Goal: Task Accomplishment & Management: Manage account settings

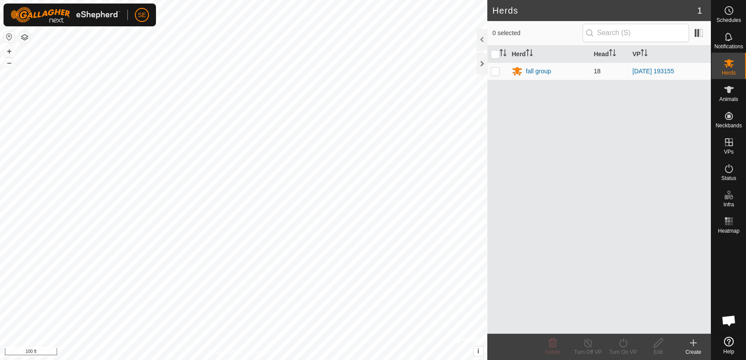
click at [495, 72] on p-checkbox at bounding box center [495, 71] width 9 height 7
checkbox input "true"
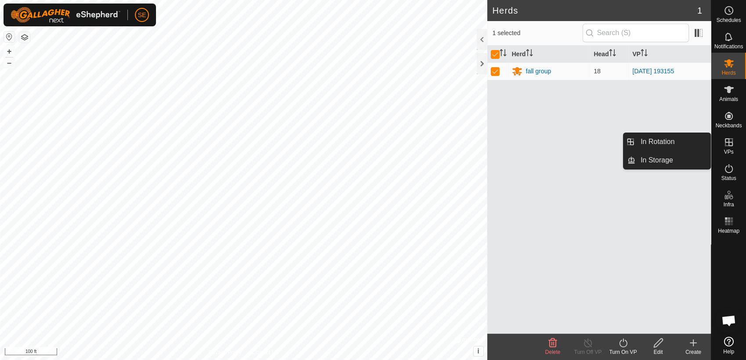
click at [727, 144] on icon at bounding box center [728, 142] width 11 height 11
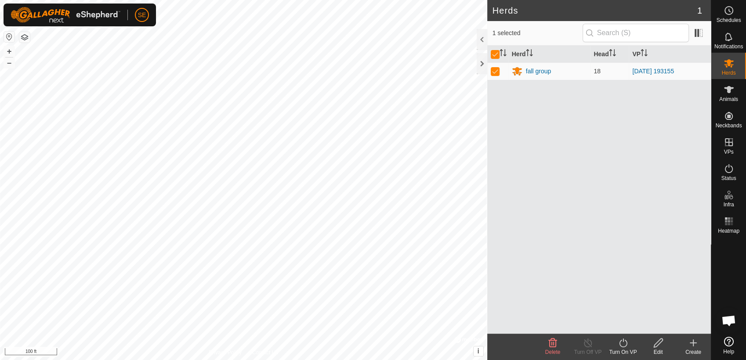
click at [693, 343] on icon at bounding box center [693, 343] width 0 height 6
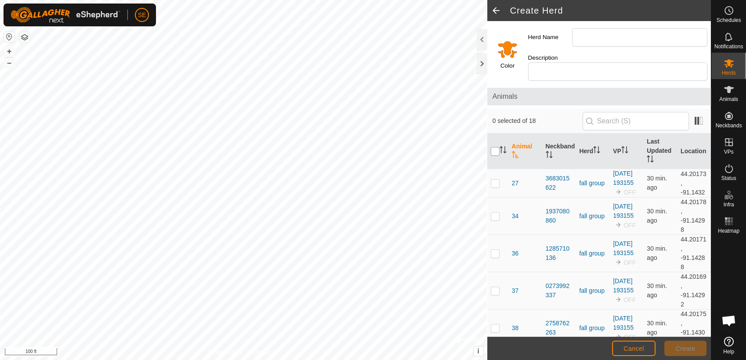
click at [495, 147] on input "checkbox" at bounding box center [495, 151] width 9 height 9
checkbox input "true"
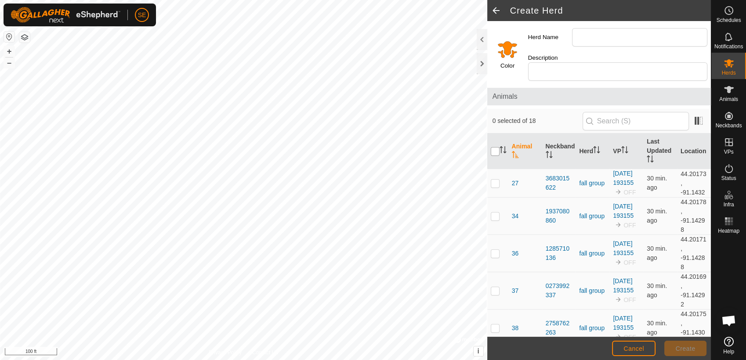
checkbox input "true"
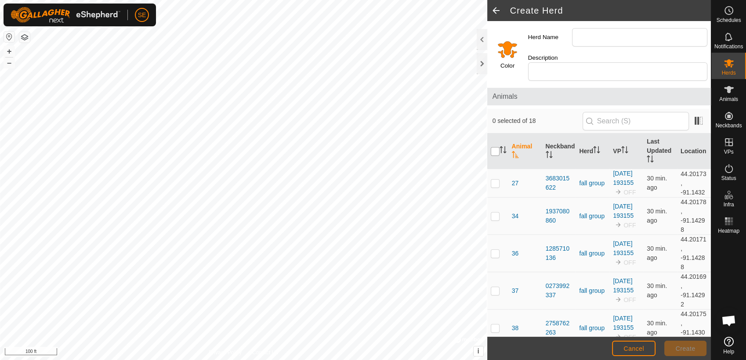
checkbox input "true"
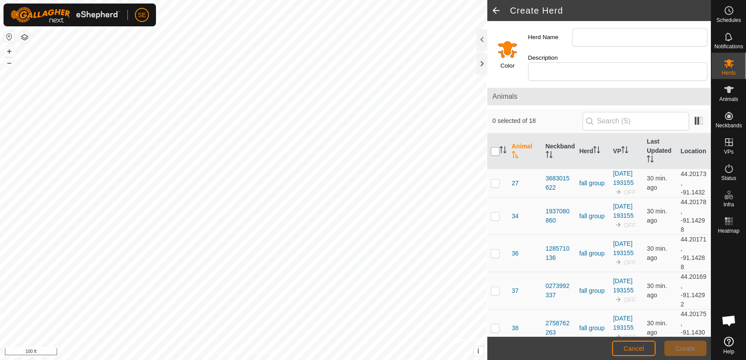
checkbox input "true"
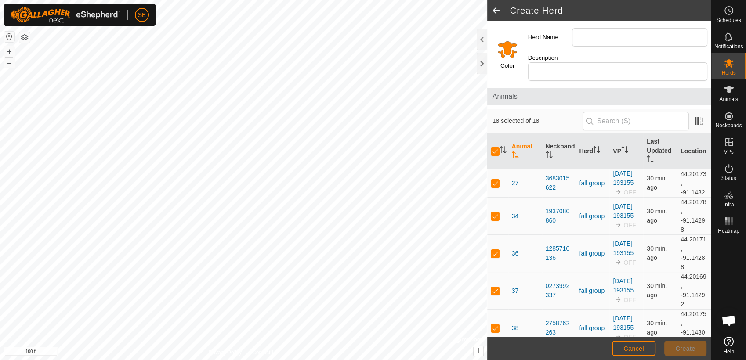
click at [495, 7] on span at bounding box center [496, 10] width 18 height 21
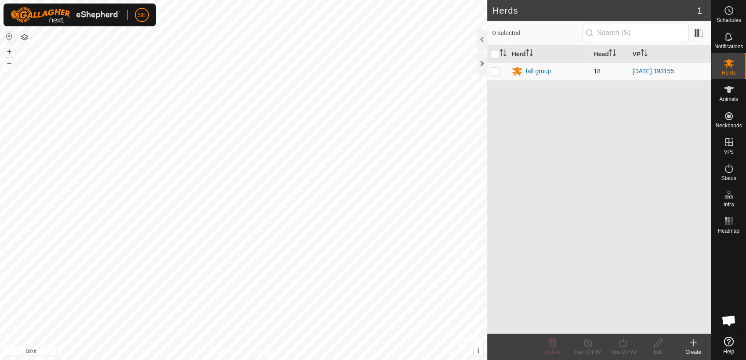
click at [495, 70] on p-checkbox at bounding box center [495, 71] width 9 height 7
checkbox input "true"
click at [655, 350] on div "Edit" at bounding box center [657, 352] width 35 height 8
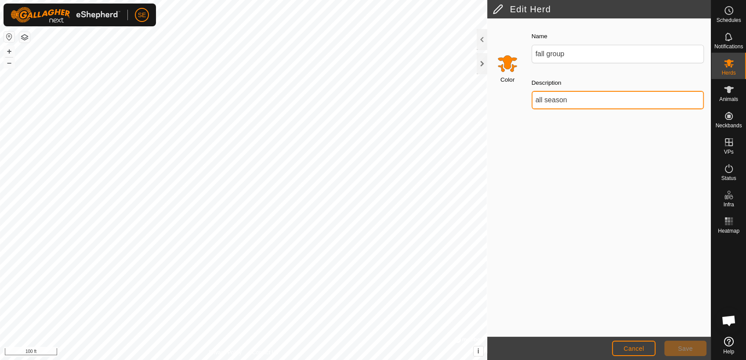
click at [573, 101] on input "all season" at bounding box center [617, 100] width 172 height 18
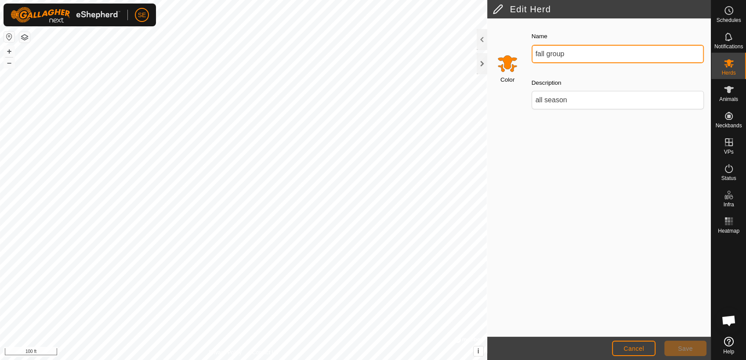
click at [572, 54] on input "fall group" at bounding box center [617, 54] width 172 height 18
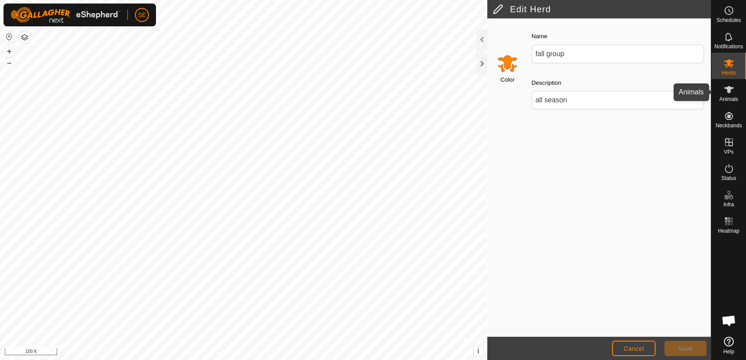
click at [725, 94] on icon at bounding box center [728, 89] width 11 height 11
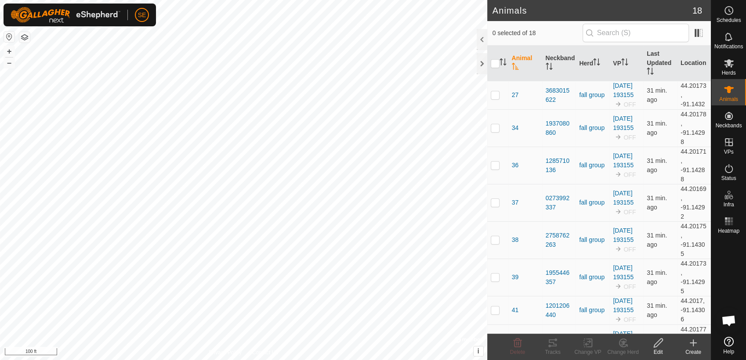
click at [725, 94] on icon at bounding box center [728, 89] width 11 height 11
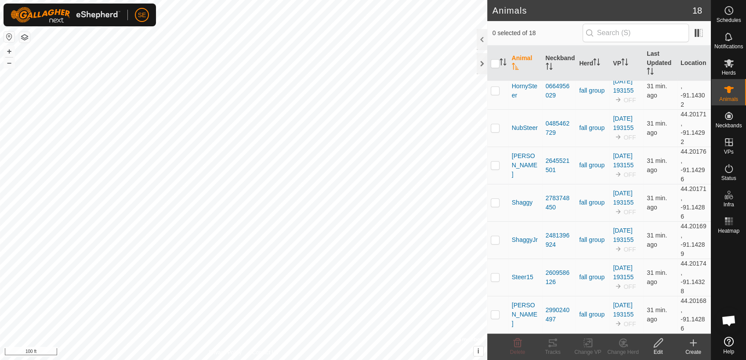
scroll to position [425, 0]
click at [656, 343] on icon at bounding box center [658, 343] width 9 height 9
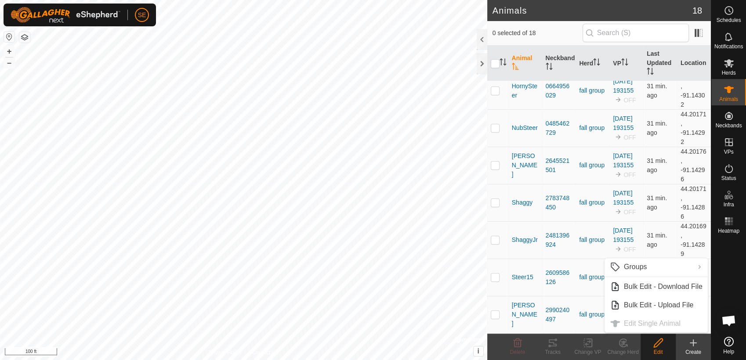
click at [652, 324] on ul "Groups Clear Groups Manage Groups Bulk Edit - Download File Bulk Edit - Upload …" at bounding box center [655, 295] width 103 height 74
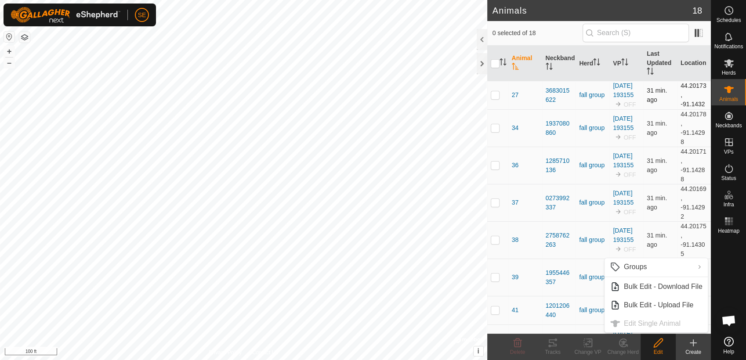
click at [495, 98] on p-checkbox at bounding box center [495, 94] width 9 height 7
checkbox input "true"
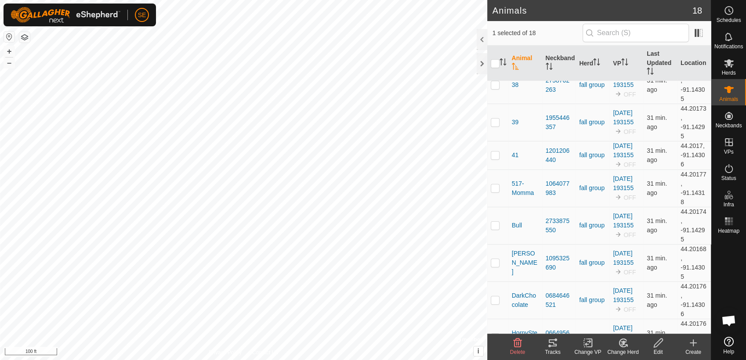
scroll to position [194, 0]
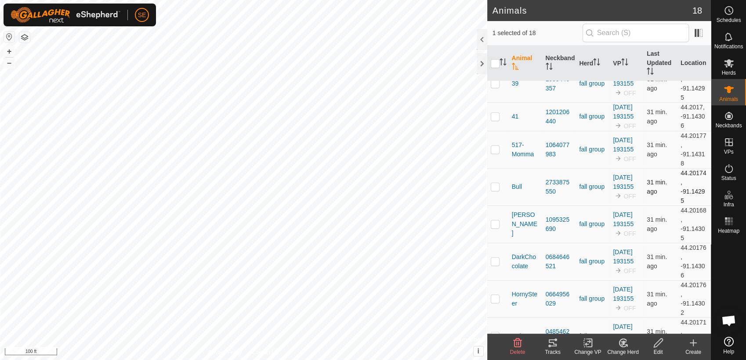
click at [495, 190] on p-checkbox at bounding box center [495, 186] width 9 height 7
checkbox input "true"
click at [556, 343] on icon at bounding box center [552, 343] width 11 height 11
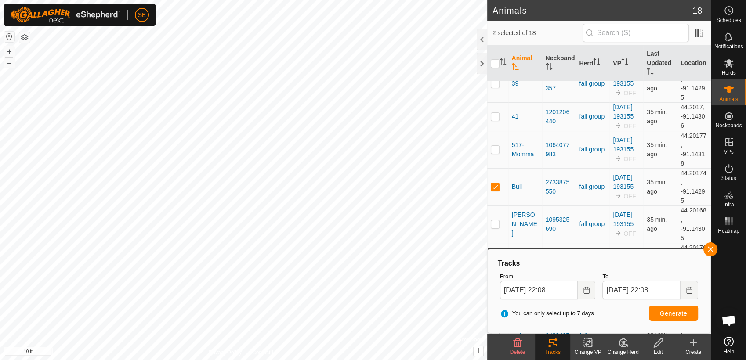
scroll to position [0, 0]
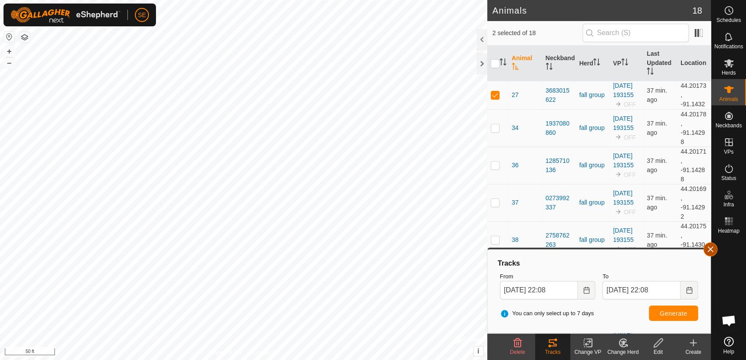
click at [711, 248] on button "button" at bounding box center [710, 249] width 14 height 14
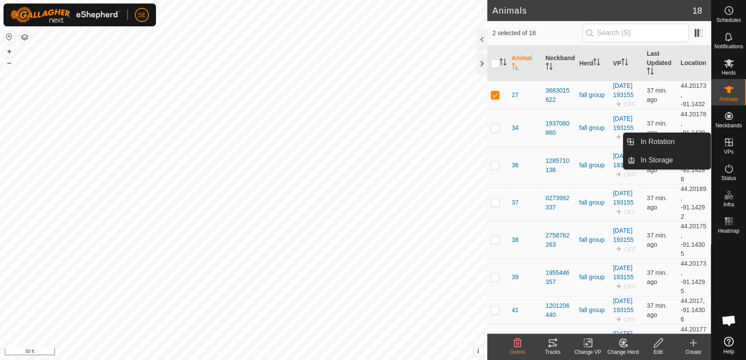
click at [730, 146] on icon at bounding box center [729, 142] width 8 height 8
click at [672, 141] on link "In Rotation" at bounding box center [672, 142] width 75 height 18
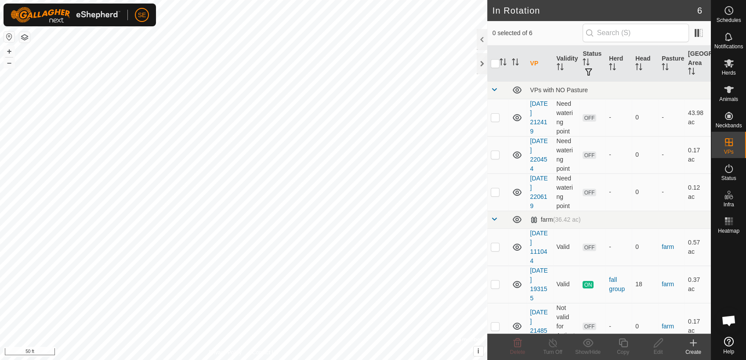
click at [694, 346] on icon at bounding box center [693, 343] width 11 height 11
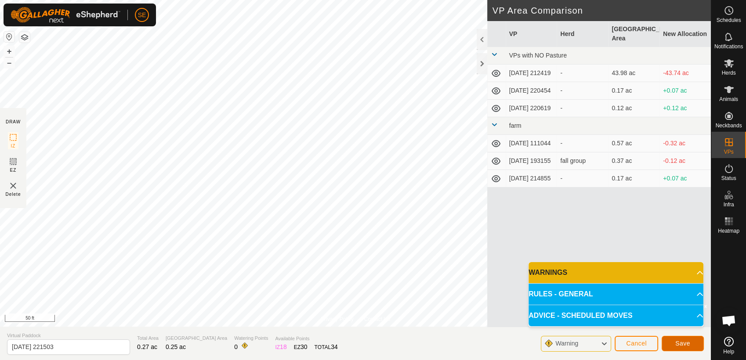
click at [692, 341] on button "Save" at bounding box center [682, 343] width 42 height 15
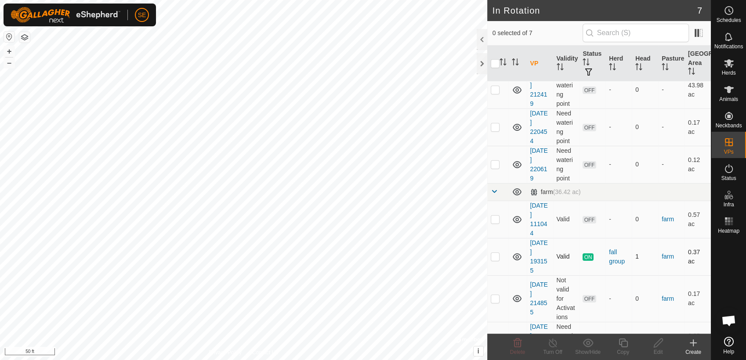
scroll to position [53, 0]
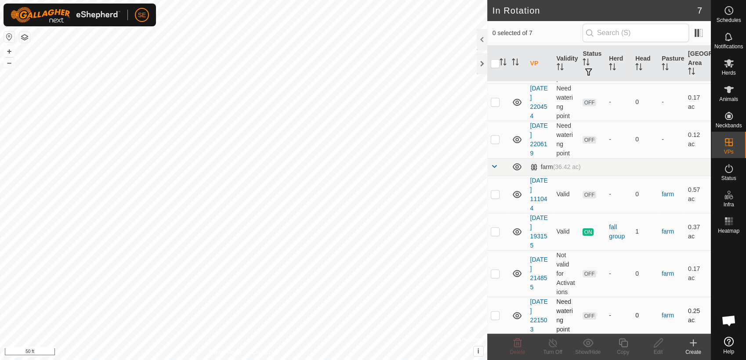
click at [492, 314] on p-checkbox at bounding box center [495, 315] width 9 height 7
checkbox input "true"
click at [496, 272] on p-checkbox at bounding box center [495, 273] width 9 height 7
checkbox input "true"
click at [493, 231] on p-checkbox at bounding box center [495, 231] width 9 height 7
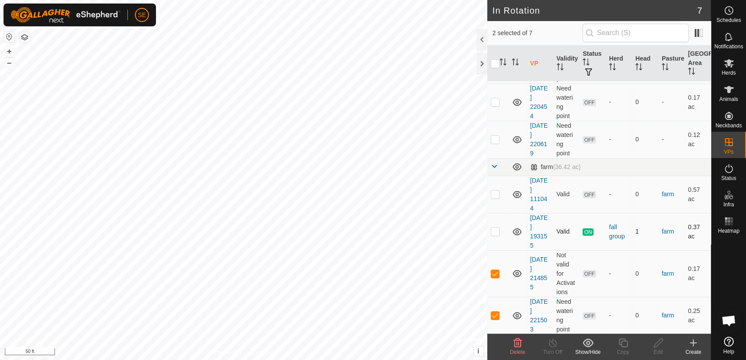
checkbox input "true"
click at [499, 315] on p-checkbox at bounding box center [495, 315] width 9 height 7
checkbox input "false"
click at [499, 277] on td at bounding box center [497, 273] width 21 height 47
click at [495, 274] on p-checkbox at bounding box center [495, 273] width 9 height 7
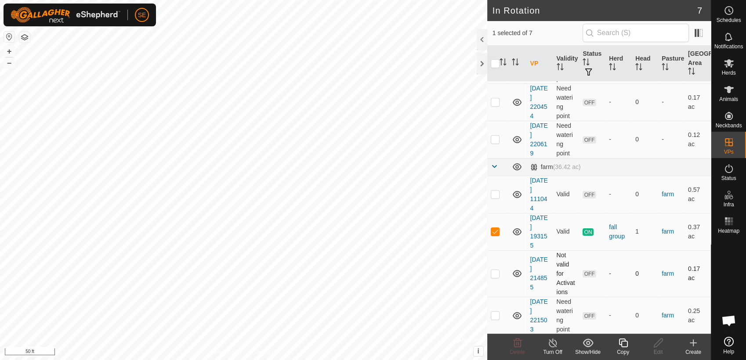
checkbox input "true"
click at [497, 313] on p-checkbox at bounding box center [495, 315] width 9 height 7
click at [494, 314] on p-checkbox at bounding box center [495, 315] width 9 height 7
checkbox input "false"
click at [492, 273] on p-checkbox at bounding box center [495, 273] width 9 height 7
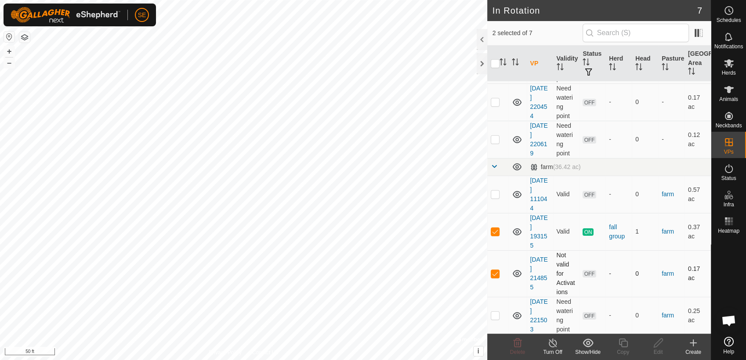
checkbox input "false"
click at [494, 229] on p-checkbox at bounding box center [495, 231] width 9 height 7
checkbox input "false"
click at [498, 313] on p-checkbox at bounding box center [495, 315] width 9 height 7
click at [514, 341] on icon at bounding box center [517, 343] width 8 height 9
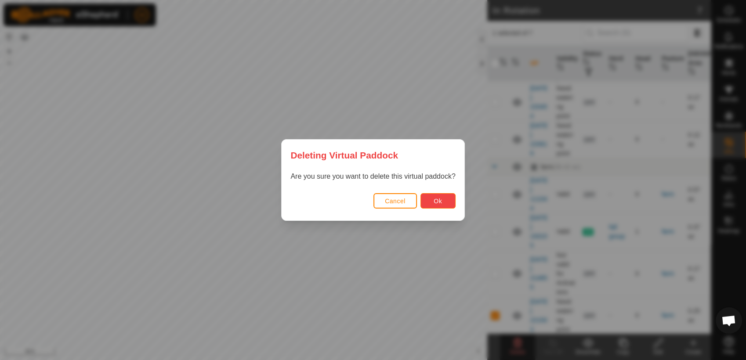
click at [441, 201] on button "Ok" at bounding box center [437, 200] width 35 height 15
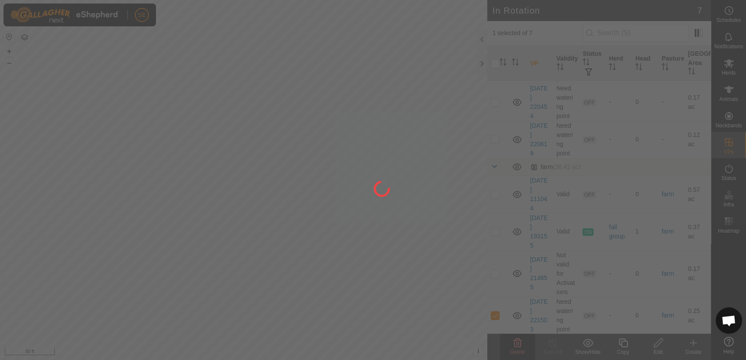
checkbox input "false"
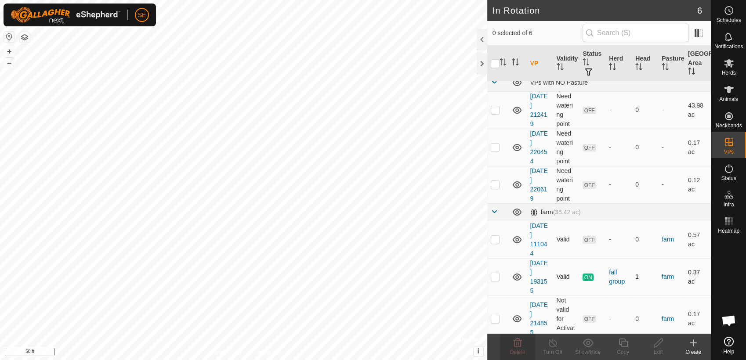
scroll to position [15, 0]
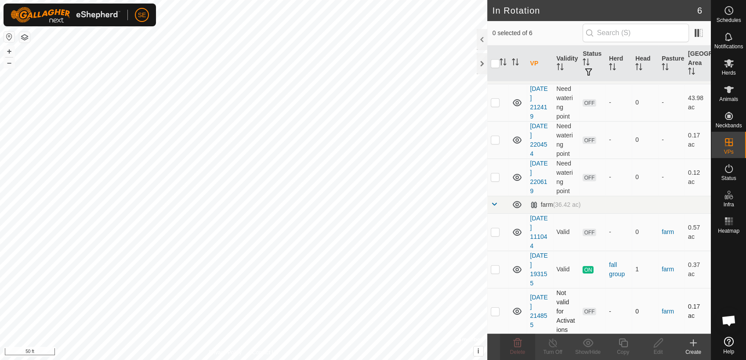
click at [495, 310] on p-checkbox at bounding box center [495, 311] width 9 height 7
checkbox input "true"
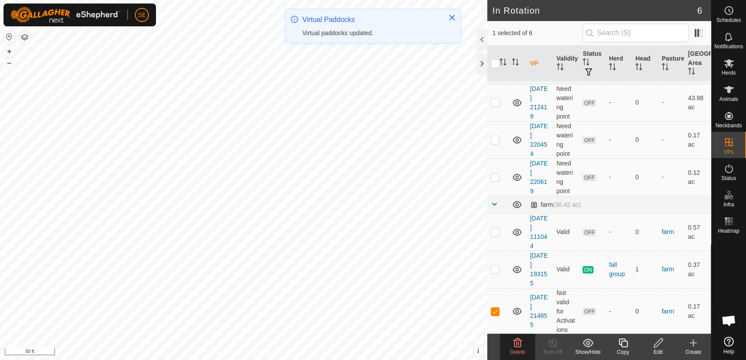
click at [517, 340] on icon at bounding box center [517, 343] width 8 height 9
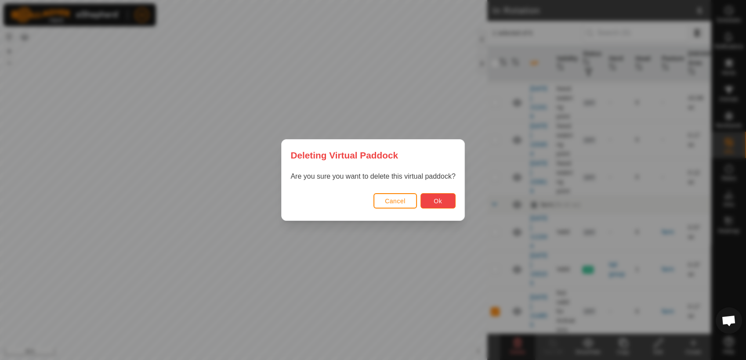
click at [430, 202] on button "Ok" at bounding box center [437, 200] width 35 height 15
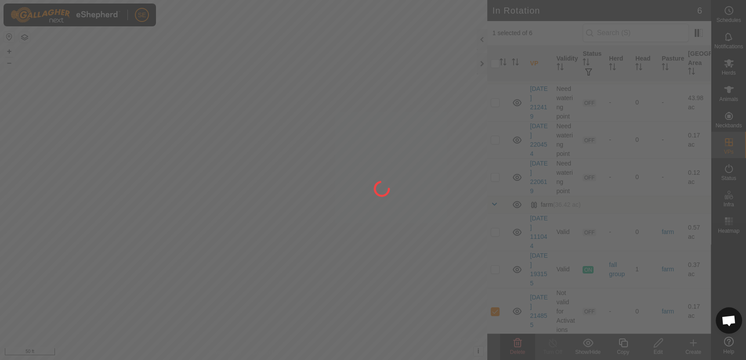
checkbox input "false"
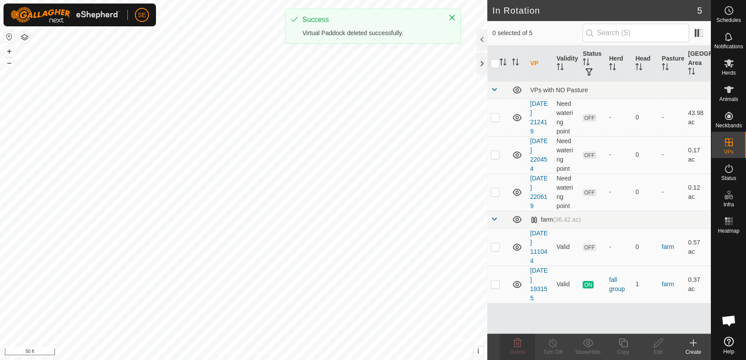
scroll to position [0, 0]
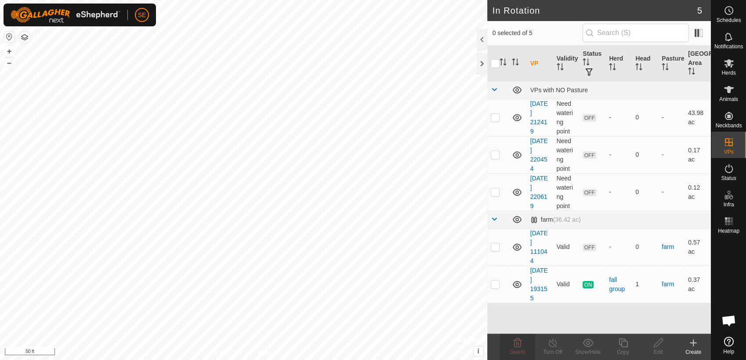
click at [692, 341] on icon at bounding box center [693, 343] width 11 height 11
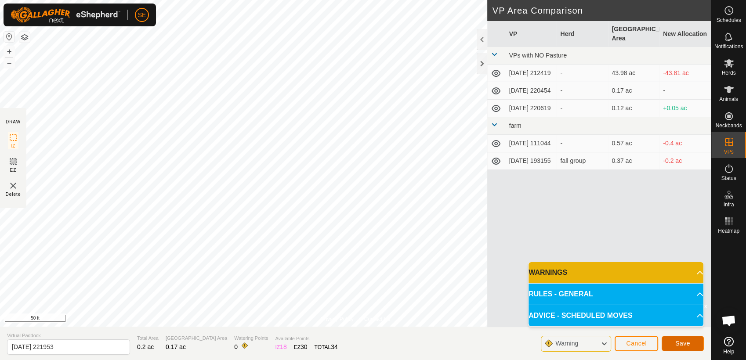
click at [692, 344] on button "Save" at bounding box center [682, 343] width 42 height 15
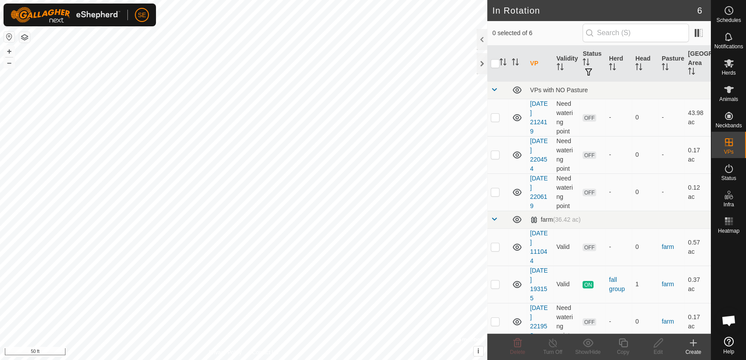
click at [691, 343] on icon at bounding box center [693, 343] width 11 height 11
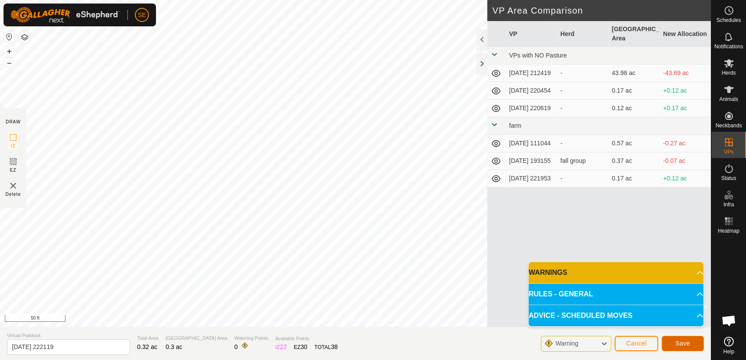
click at [691, 340] on button "Save" at bounding box center [682, 343] width 42 height 15
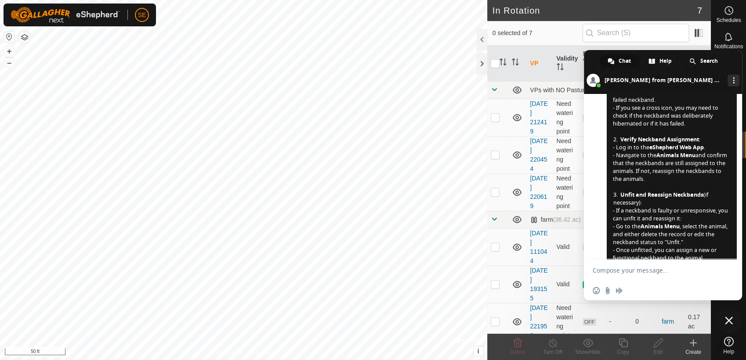
scroll to position [182, 0]
click at [667, 12] on h2 "In Rotation" at bounding box center [594, 10] width 205 height 11
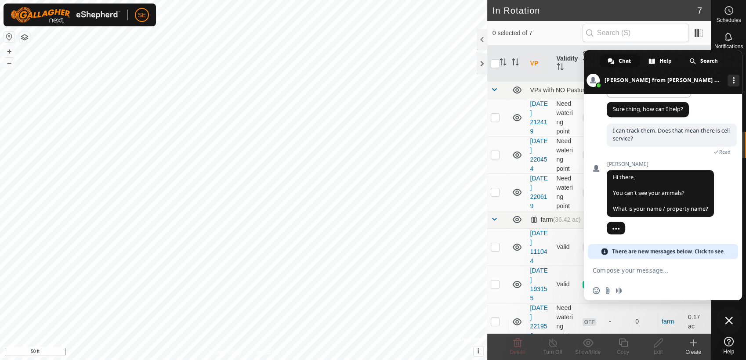
scroll to position [576, 0]
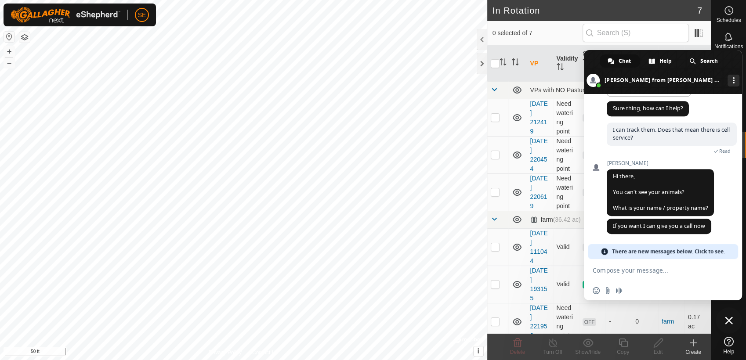
click at [642, 273] on textarea "Compose your message..." at bounding box center [652, 271] width 121 height 8
type textarea "yes"
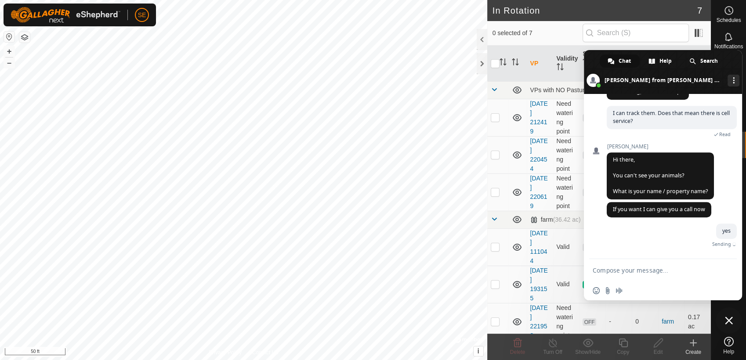
scroll to position [598, 0]
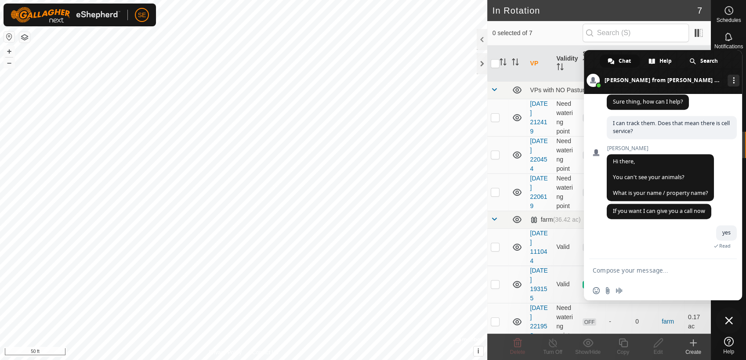
click at [624, 271] on textarea "Compose your message..." at bounding box center [652, 271] width 121 height 8
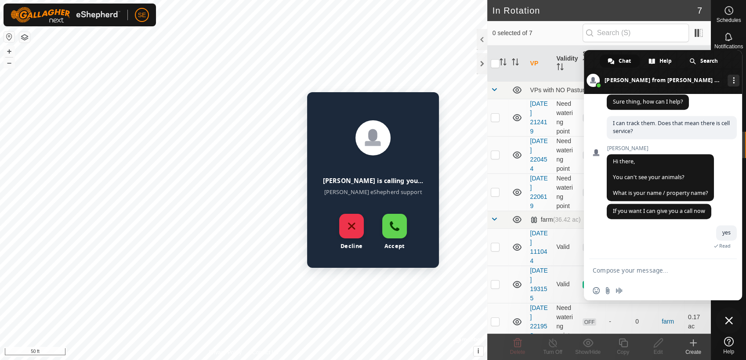
click at [391, 224] on div "Accept" at bounding box center [394, 226] width 25 height 25
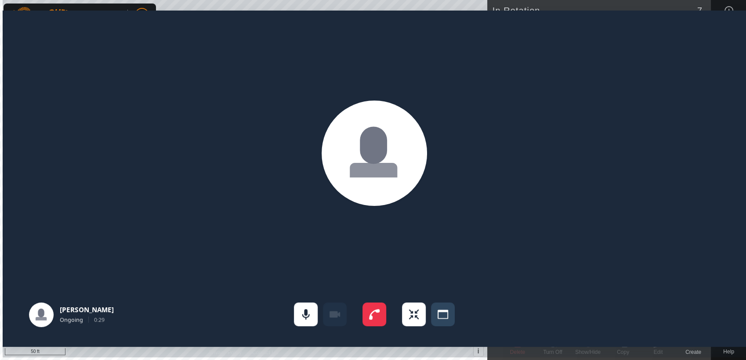
click at [439, 310] on span "Share screen" at bounding box center [443, 315] width 24 height 24
click at [534, 350] on div "Natasha Ongoing 1:25" at bounding box center [374, 179] width 743 height 358
click at [534, 350] on div "Natasha Ongoing 1:26" at bounding box center [374, 179] width 743 height 358
click at [651, 5] on div "Natasha Ongoing 1:28" at bounding box center [374, 179] width 743 height 358
drag, startPoint x: 651, startPoint y: 5, endPoint x: 628, endPoint y: 70, distance: 69.0
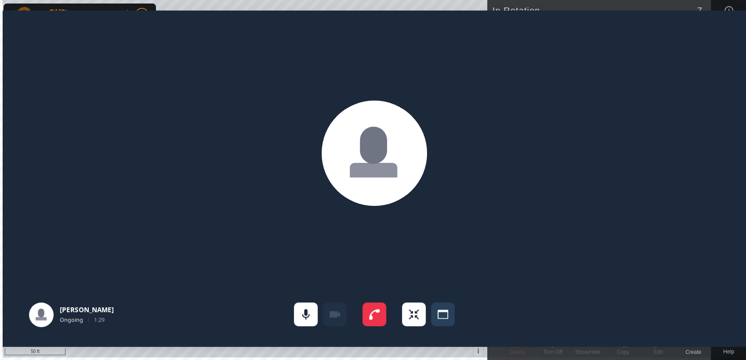
click at [628, 70] on div "Natasha Ongoing 1:29" at bounding box center [374, 179] width 743 height 358
click at [413, 313] on span "Exit full screen" at bounding box center [414, 315] width 24 height 24
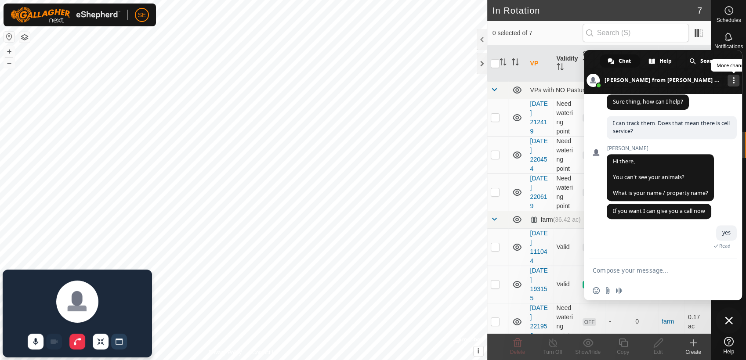
click at [728, 79] on div "More channels" at bounding box center [733, 81] width 12 height 12
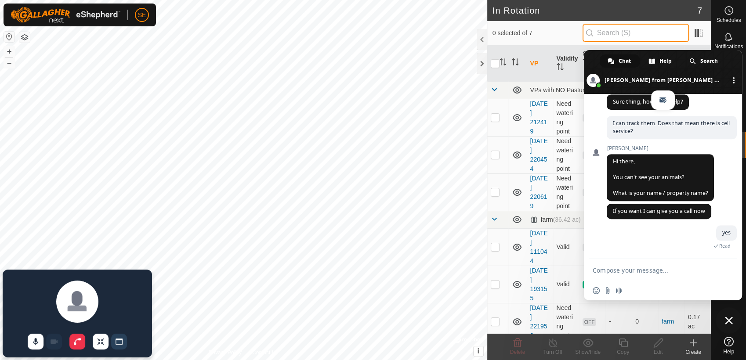
click at [654, 32] on input "text" at bounding box center [635, 33] width 106 height 18
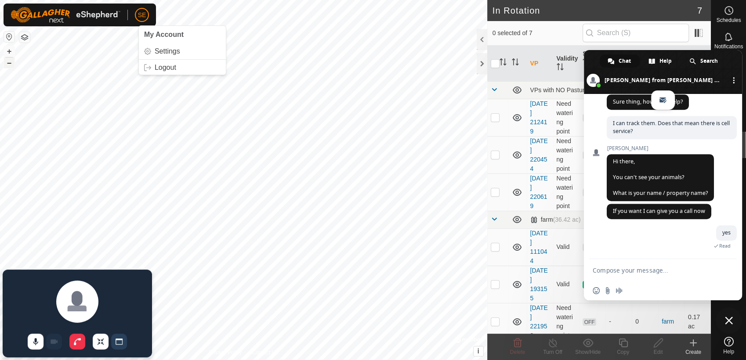
click at [10, 62] on button "–" at bounding box center [9, 63] width 11 height 11
click at [27, 36] on button "button" at bounding box center [24, 37] width 11 height 11
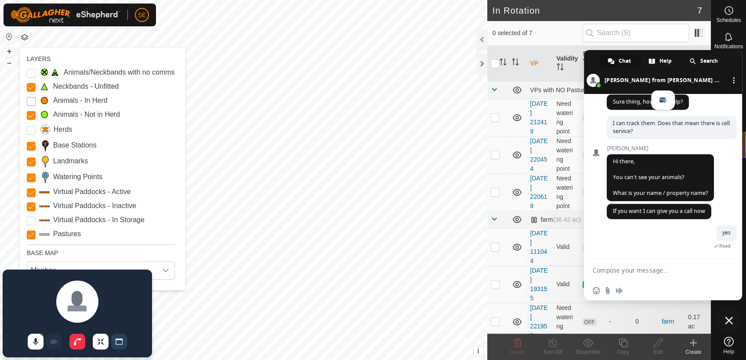
click at [33, 99] on Mob "Animals - In Herd" at bounding box center [31, 101] width 9 height 9
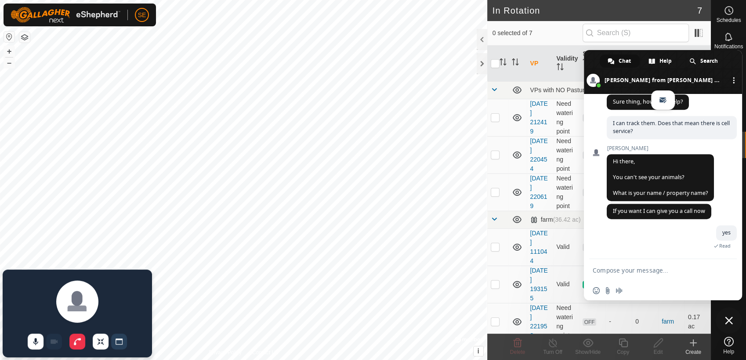
scroll to position [0, 0]
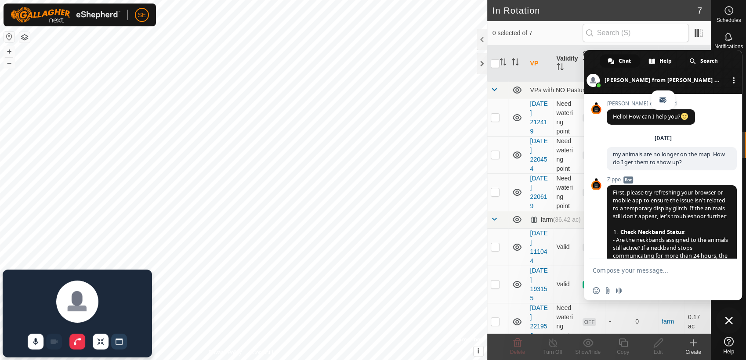
drag, startPoint x: 731, startPoint y: 54, endPoint x: 716, endPoint y: 175, distance: 121.8
click at [716, 175] on div "Chat Help Search Natasha from Gallagher eShepherd Continue on Email Gallagher e…" at bounding box center [663, 175] width 158 height 250
drag, startPoint x: 590, startPoint y: 60, endPoint x: 617, endPoint y: 184, distance: 126.6
click at [617, 184] on div "Chat Help Search Natasha from Gallagher eShepherd Continue on Email Gallagher e…" at bounding box center [663, 175] width 158 height 250
drag, startPoint x: 590, startPoint y: 149, endPoint x: 664, endPoint y: 181, distance: 80.3
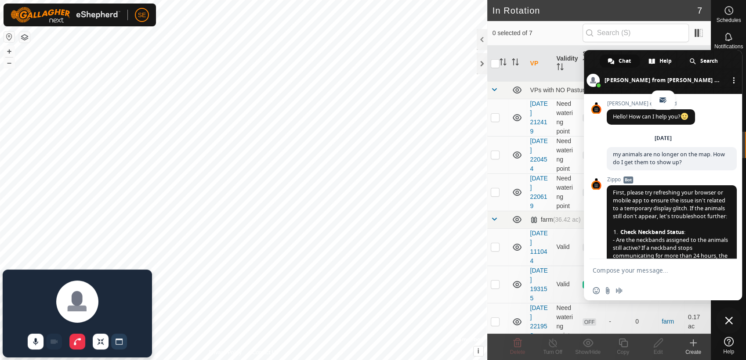
click at [664, 181] on div "Gallagher eShepherd Hello! How can I help you? Monday, 29 September my animals …" at bounding box center [663, 176] width 158 height 165
drag, startPoint x: 727, startPoint y: 63, endPoint x: 720, endPoint y: 86, distance: 24.0
click at [720, 86] on div "Chat Help Search Natasha from Gallagher eShepherd More channels" at bounding box center [663, 72] width 158 height 44
drag, startPoint x: 740, startPoint y: 85, endPoint x: 692, endPoint y: 118, distance: 58.2
click at [692, 118] on div "Chat Help Search Natasha from Gallagher eShepherd More channels Gallagher eShep…" at bounding box center [663, 175] width 158 height 250
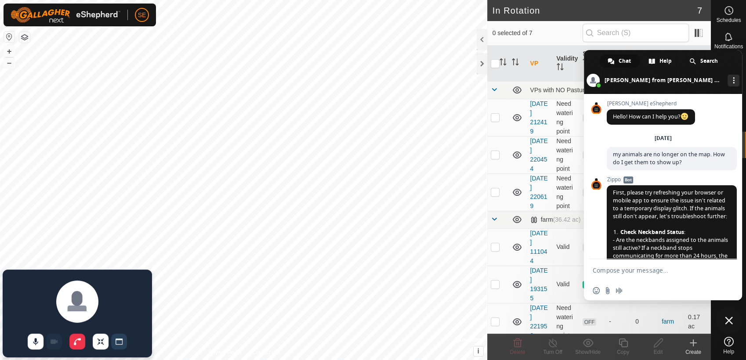
click at [590, 61] on span at bounding box center [663, 72] width 158 height 44
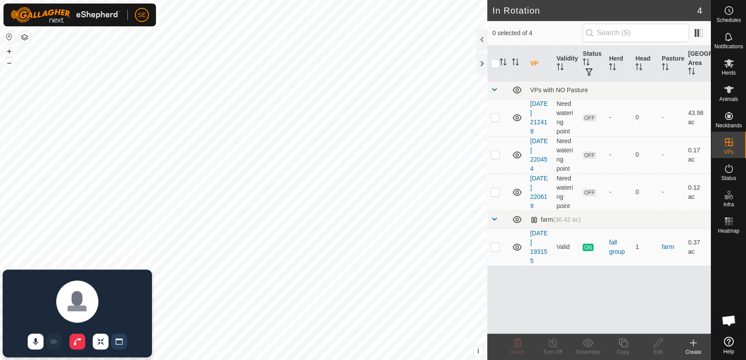
drag, startPoint x: 655, startPoint y: 21, endPoint x: 577, endPoint y: 294, distance: 283.6
click at [576, 294] on div "VP Validity Status Herd Head Pasture Grazing Area VPs with NO Pasture 2025-09-2…" at bounding box center [599, 190] width 224 height 288
click at [732, 321] on span "Open chat" at bounding box center [728, 321] width 14 height 12
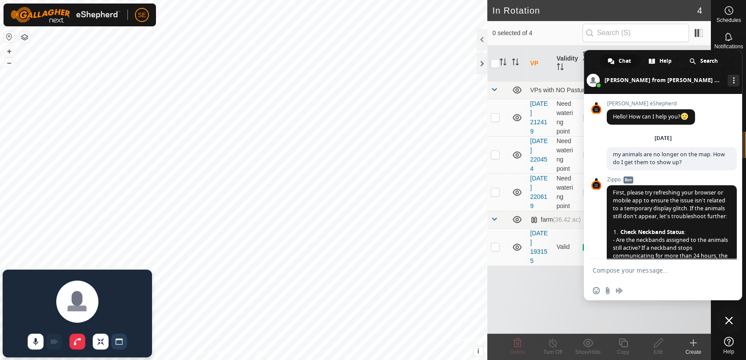
scroll to position [598, 0]
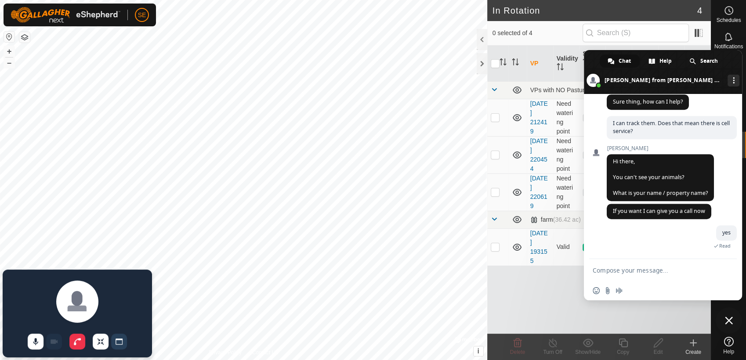
drag, startPoint x: 594, startPoint y: 59, endPoint x: 601, endPoint y: 118, distance: 59.7
click at [602, 118] on div "Chat Help Search Natasha from Gallagher eShepherd More channels Gallagher eShep…" at bounding box center [663, 175] width 158 height 250
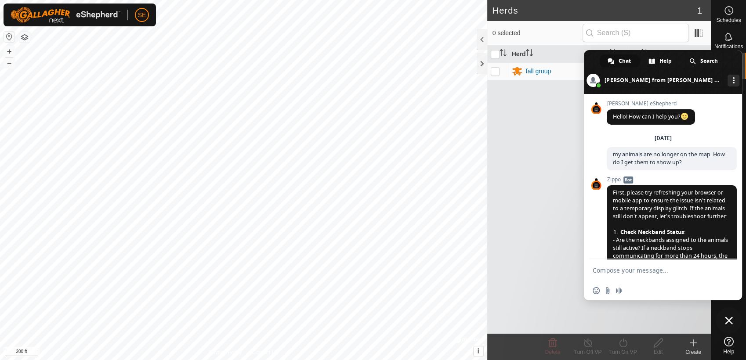
scroll to position [598, 0]
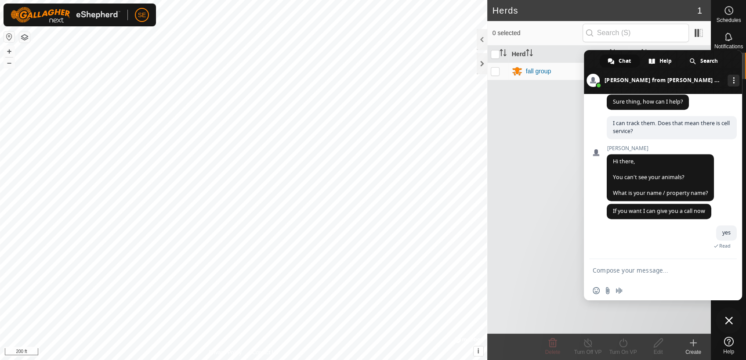
drag, startPoint x: 593, startPoint y: 63, endPoint x: 747, endPoint y: 110, distance: 161.2
click at [745, 110] on html "SE Schedules Notifications Herds Animals Neckbands VPs Status Infra Heatmap Hel…" at bounding box center [373, 180] width 746 height 360
click at [730, 59] on span at bounding box center [663, 72] width 158 height 44
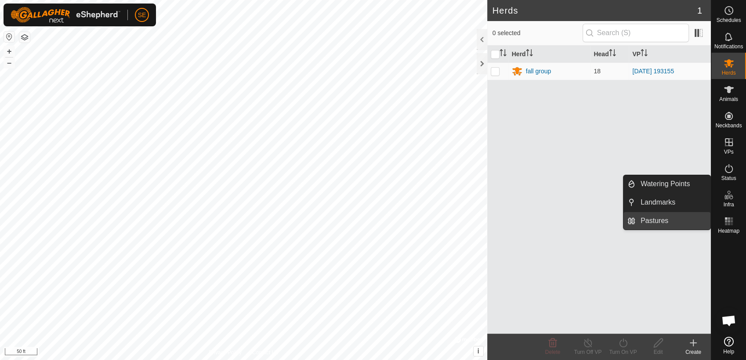
click at [665, 220] on link "Pastures" at bounding box center [672, 221] width 75 height 18
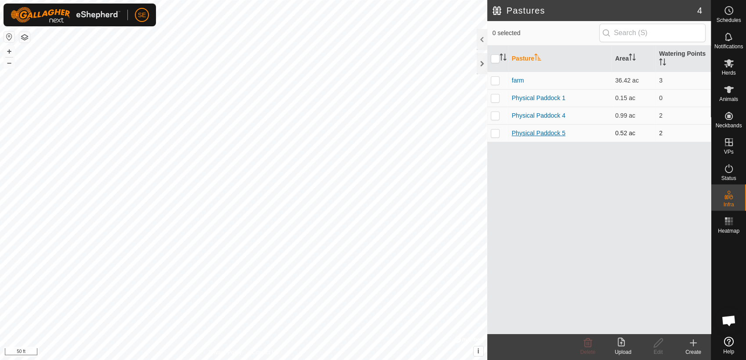
click at [543, 132] on link "Physical Paddock 5" at bounding box center [539, 133] width 54 height 7
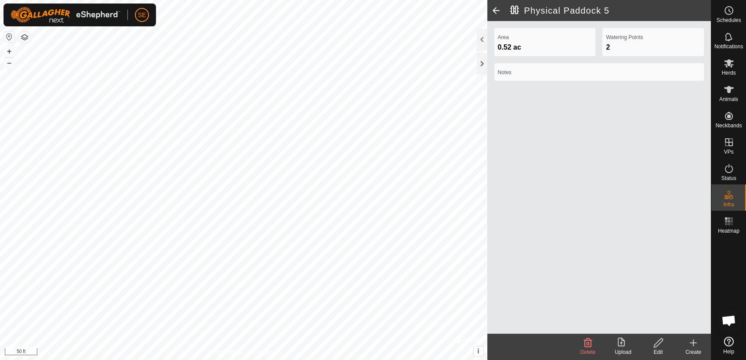
click at [587, 347] on icon at bounding box center [587, 343] width 11 height 11
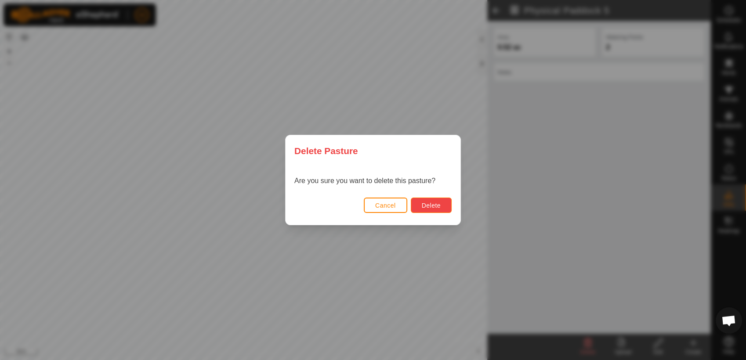
click at [429, 199] on button "Delete" at bounding box center [431, 205] width 41 height 15
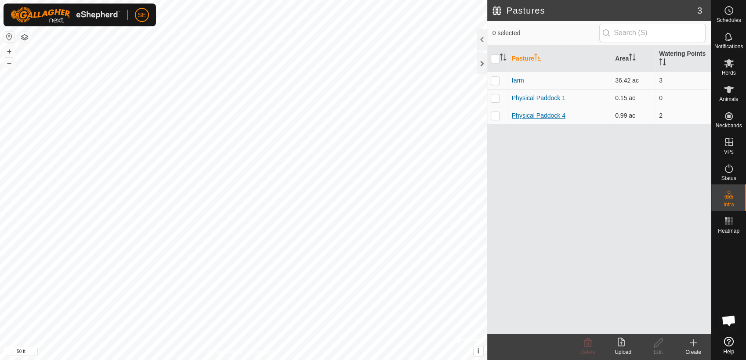
click at [527, 117] on link "Physical Paddock 4" at bounding box center [539, 115] width 54 height 7
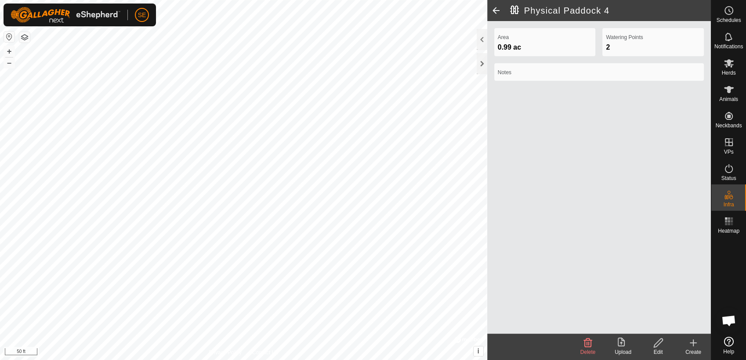
click at [588, 341] on icon at bounding box center [587, 343] width 11 height 11
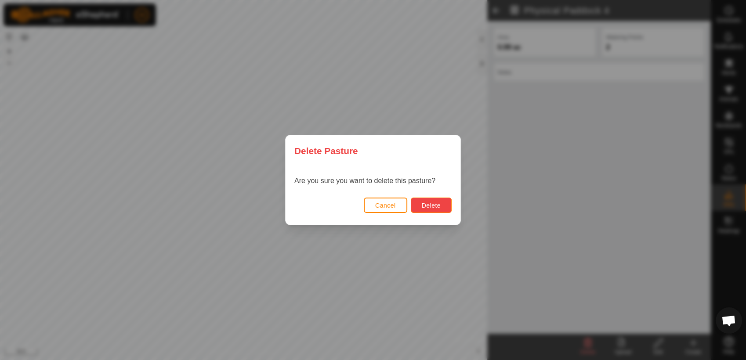
click at [441, 204] on button "Delete" at bounding box center [431, 205] width 41 height 15
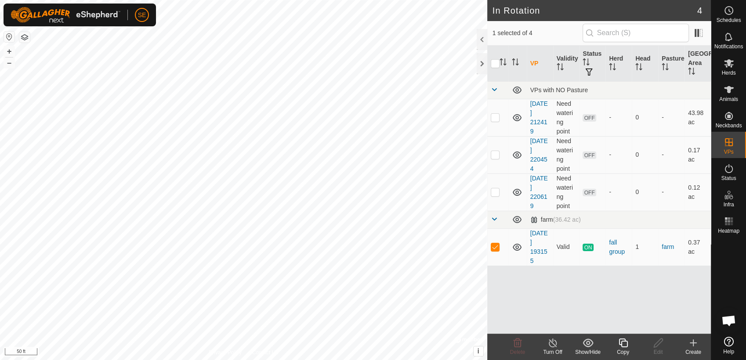
click at [623, 343] on icon at bounding box center [623, 343] width 11 height 11
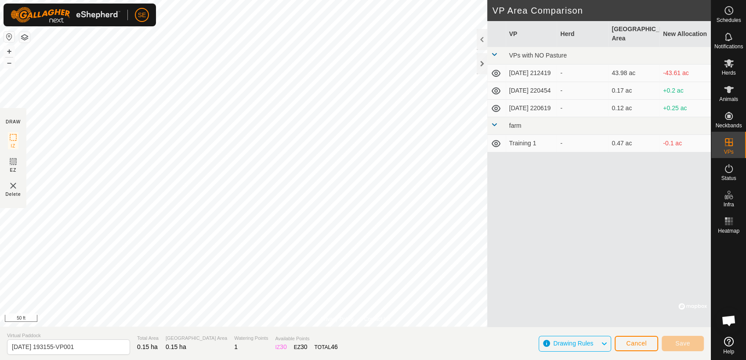
scroll to position [598, 0]
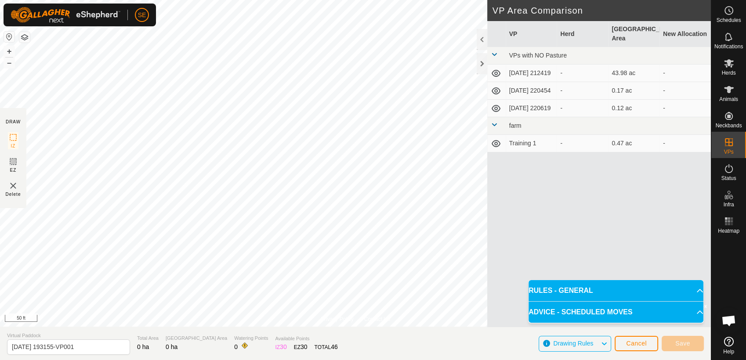
click at [13, 188] on img at bounding box center [13, 186] width 11 height 11
click at [14, 184] on img at bounding box center [13, 186] width 11 height 11
click at [15, 185] on img at bounding box center [13, 186] width 11 height 11
click at [633, 340] on span "Cancel" at bounding box center [636, 343] width 21 height 7
